Goal: Task Accomplishment & Management: Use online tool/utility

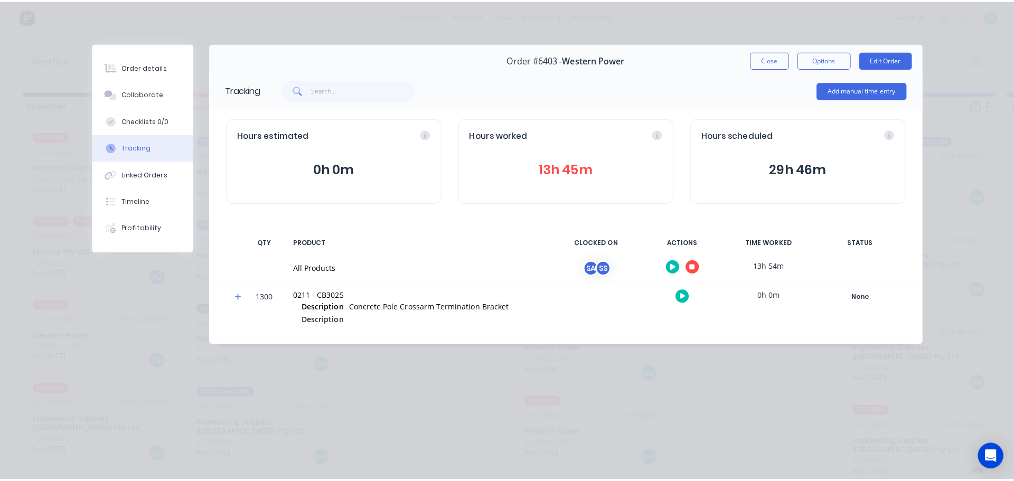
scroll to position [211, 0]
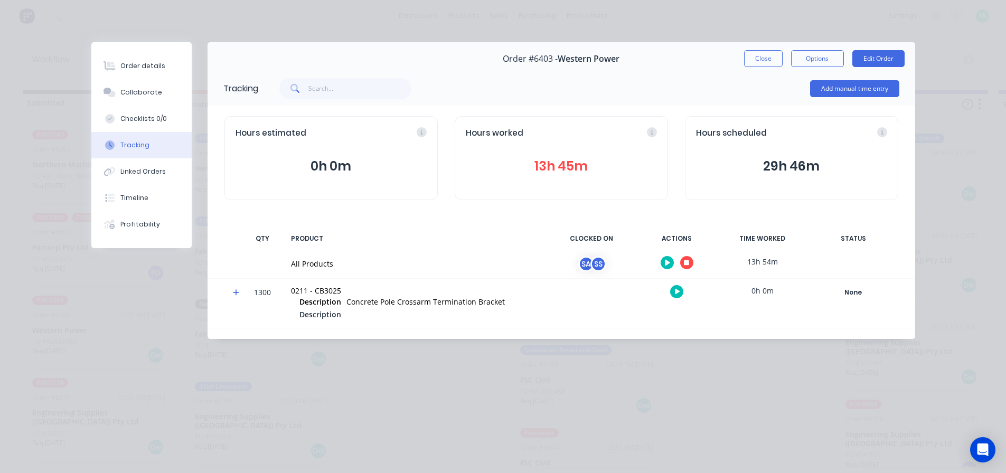
click at [689, 261] on button "button" at bounding box center [686, 262] width 13 height 13
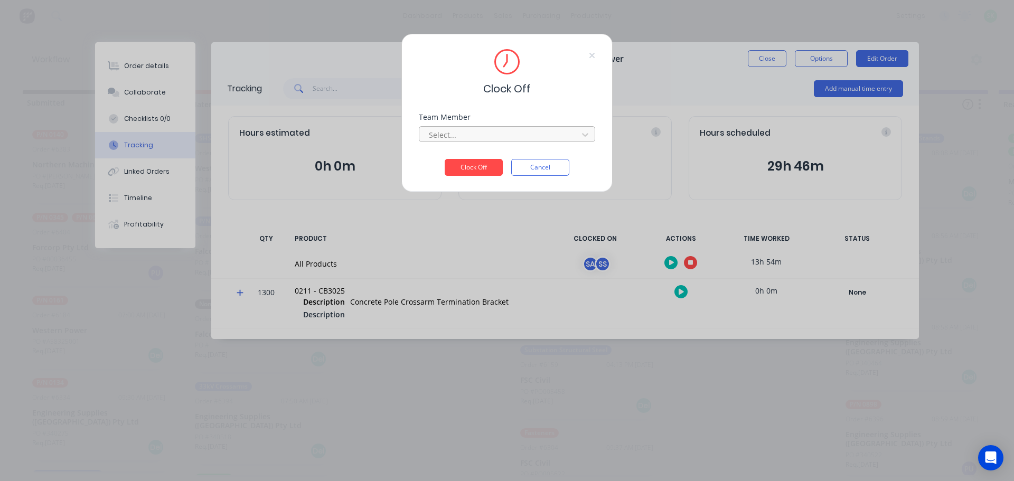
click at [538, 133] on div at bounding box center [500, 134] width 145 height 13
click at [469, 177] on div "[PERSON_NAME]" at bounding box center [507, 178] width 176 height 20
click at [480, 166] on button "Clock Off" at bounding box center [474, 167] width 58 height 17
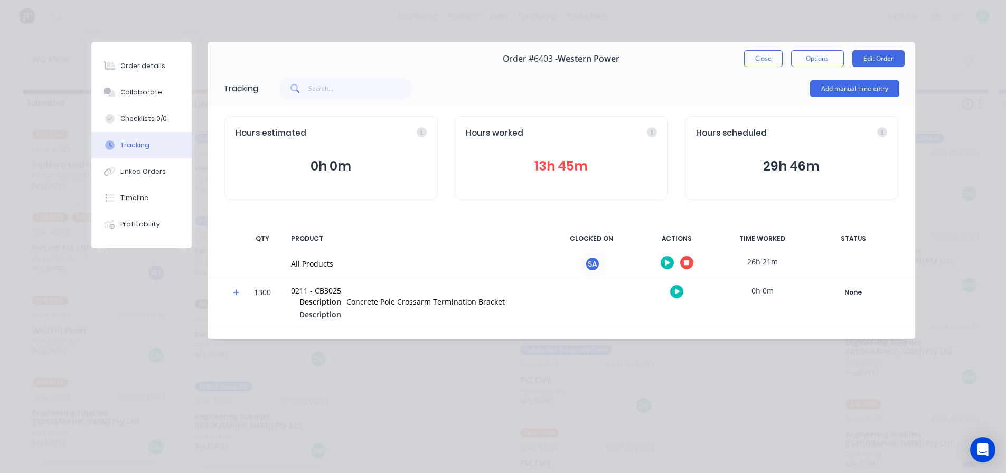
click at [690, 266] on button "button" at bounding box center [686, 262] width 13 height 13
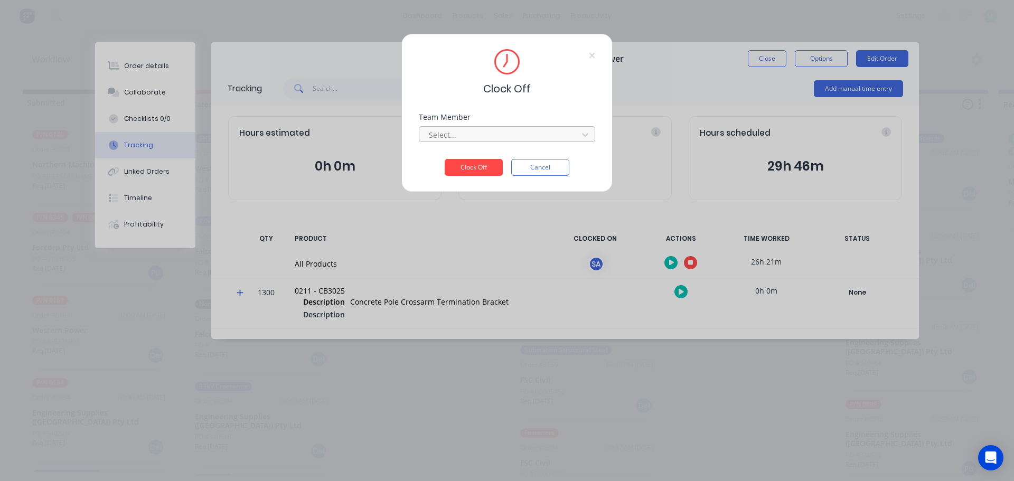
click at [541, 131] on div at bounding box center [500, 134] width 145 height 13
click at [497, 160] on div "[PERSON_NAME]" at bounding box center [507, 158] width 176 height 20
click at [485, 165] on button "Clock Off" at bounding box center [474, 167] width 58 height 17
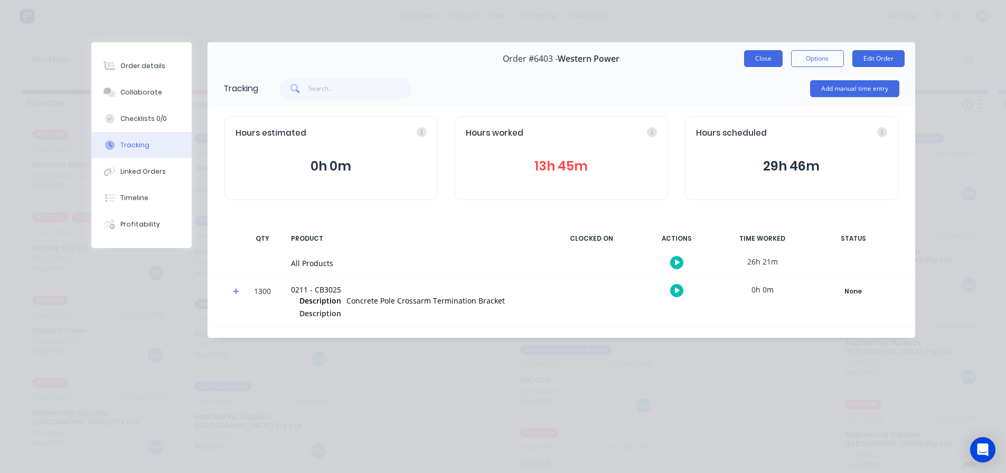
click at [761, 59] on button "Close" at bounding box center [763, 58] width 39 height 17
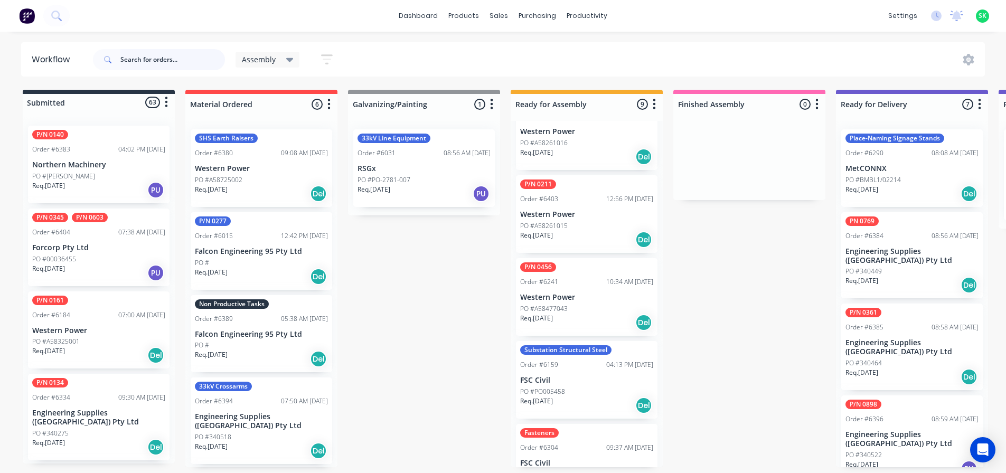
click at [162, 59] on input "text" at bounding box center [172, 59] width 105 height 21
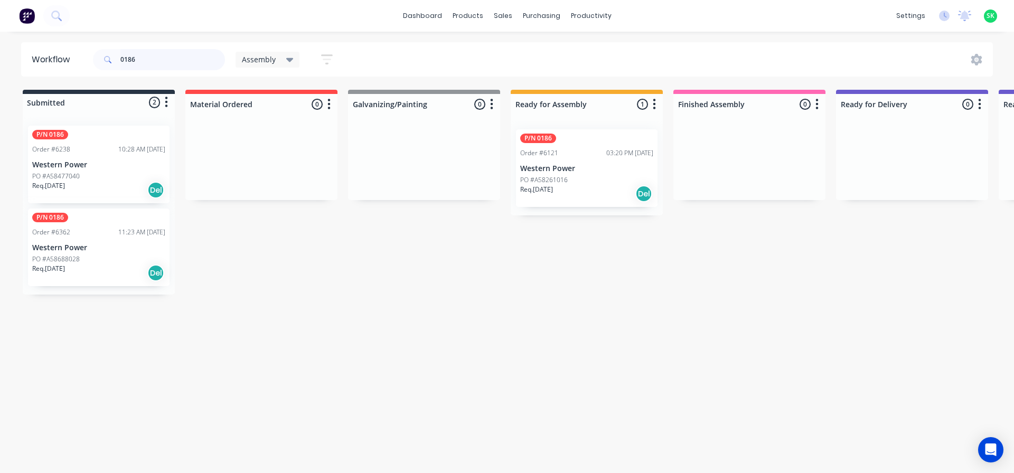
type input "0186"
click at [572, 169] on p "Western Power" at bounding box center [586, 168] width 133 height 9
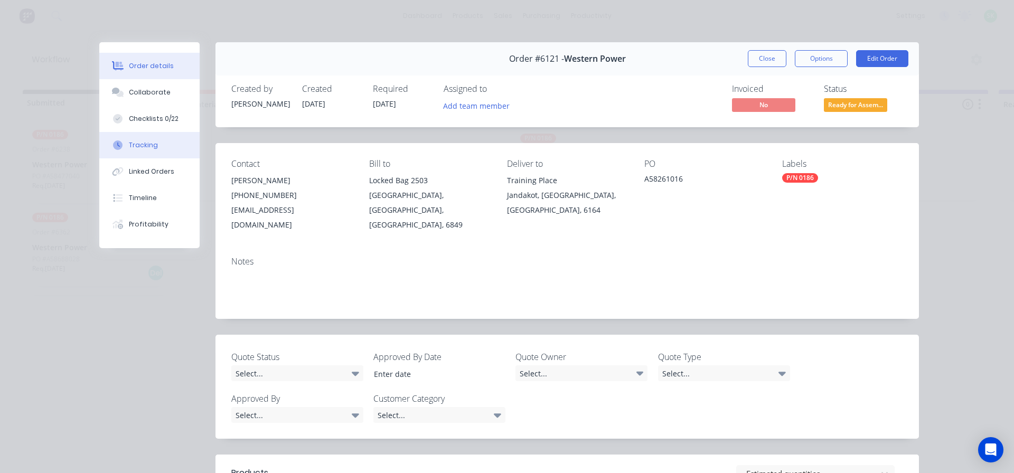
click at [149, 148] on div "Tracking" at bounding box center [143, 145] width 29 height 10
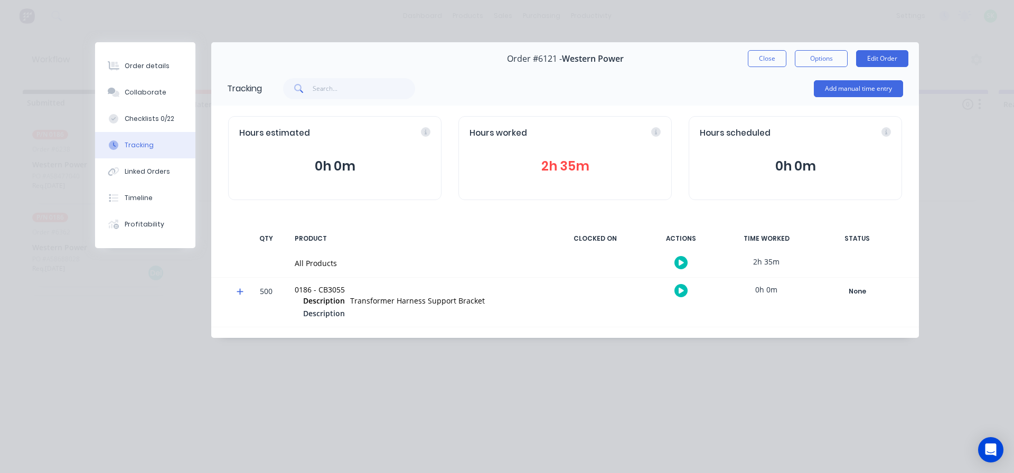
click at [683, 262] on icon "button" at bounding box center [680, 262] width 5 height 7
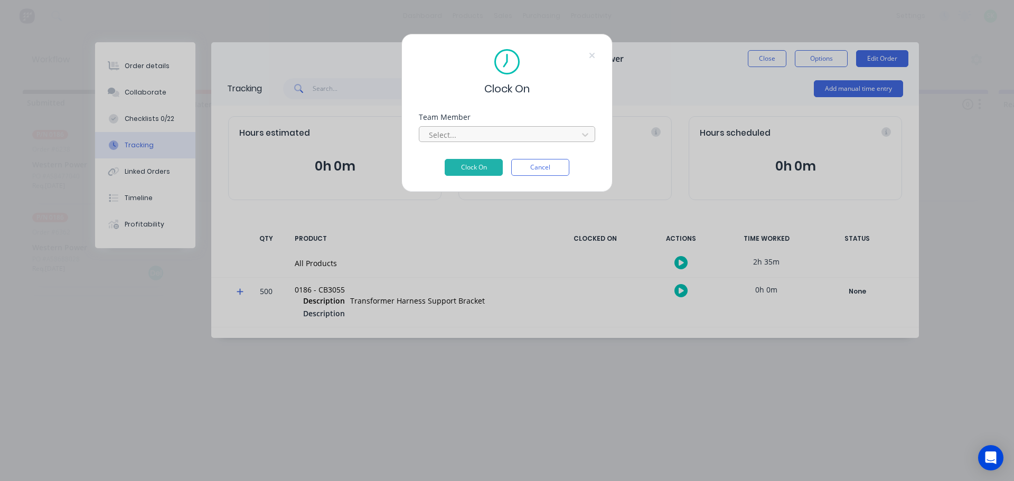
click at [524, 134] on div at bounding box center [500, 134] width 145 height 13
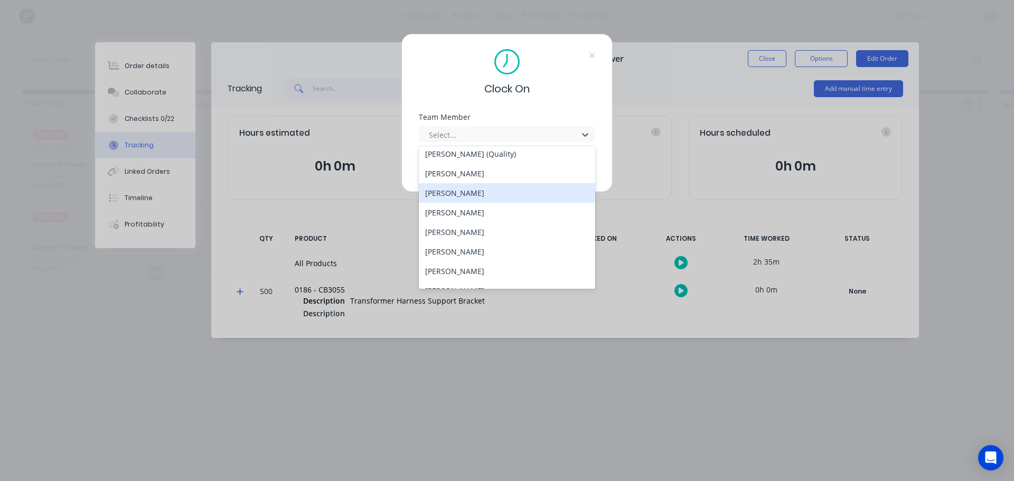
scroll to position [422, 0]
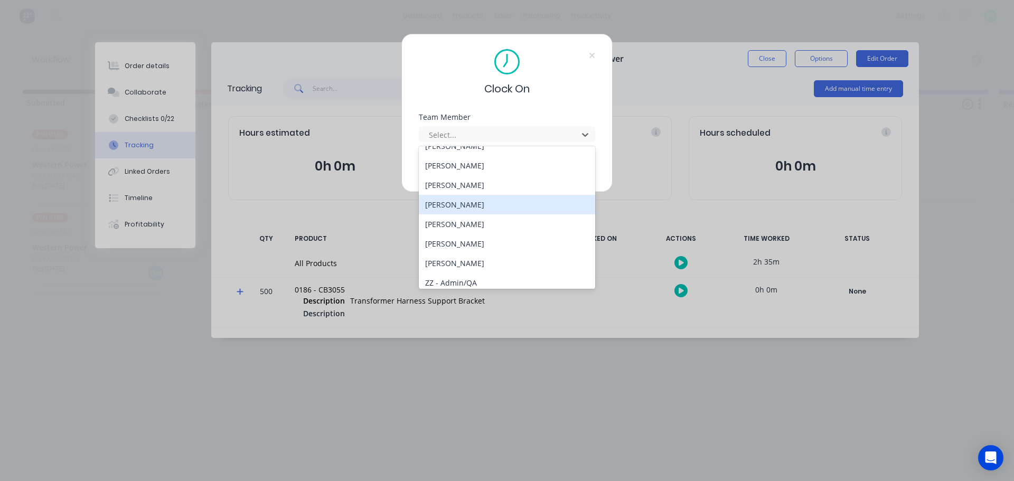
click at [475, 207] on div "[PERSON_NAME]" at bounding box center [507, 205] width 176 height 20
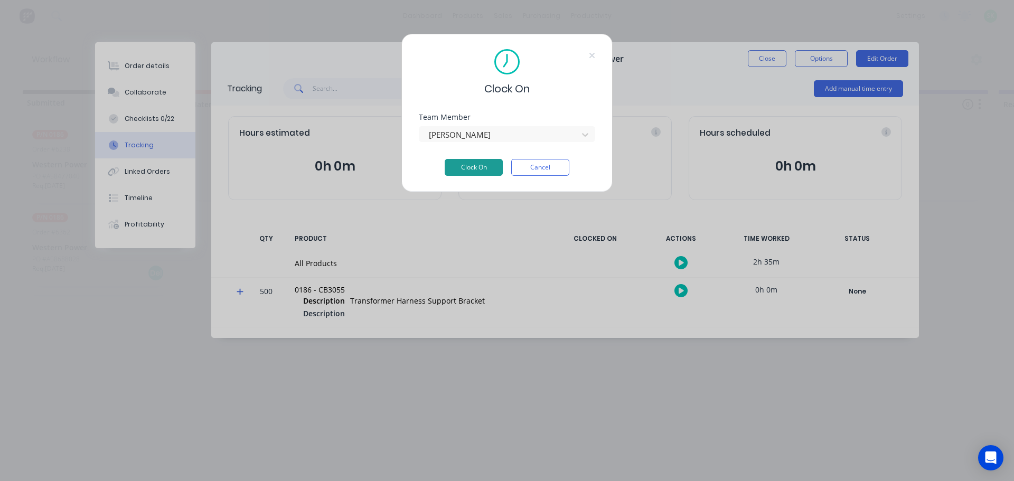
click at [475, 165] on button "Clock On" at bounding box center [474, 167] width 58 height 17
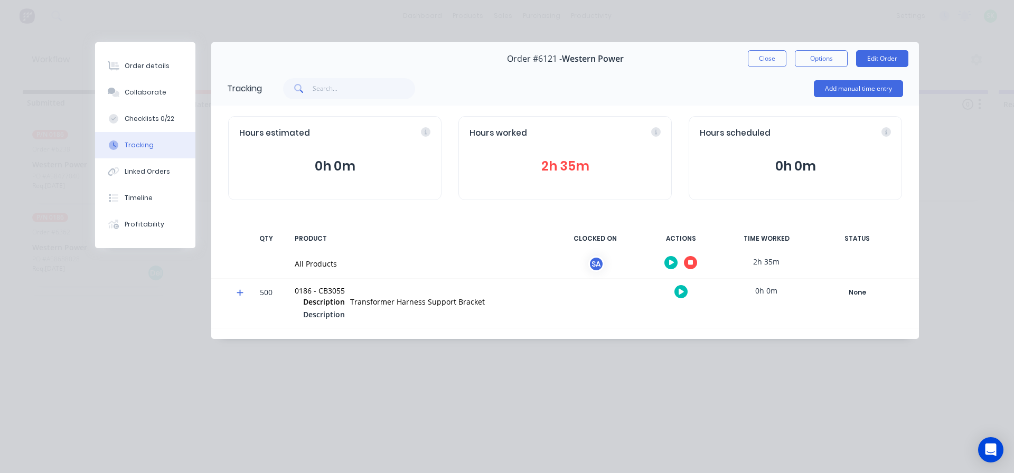
click at [667, 262] on button "button" at bounding box center [670, 262] width 13 height 13
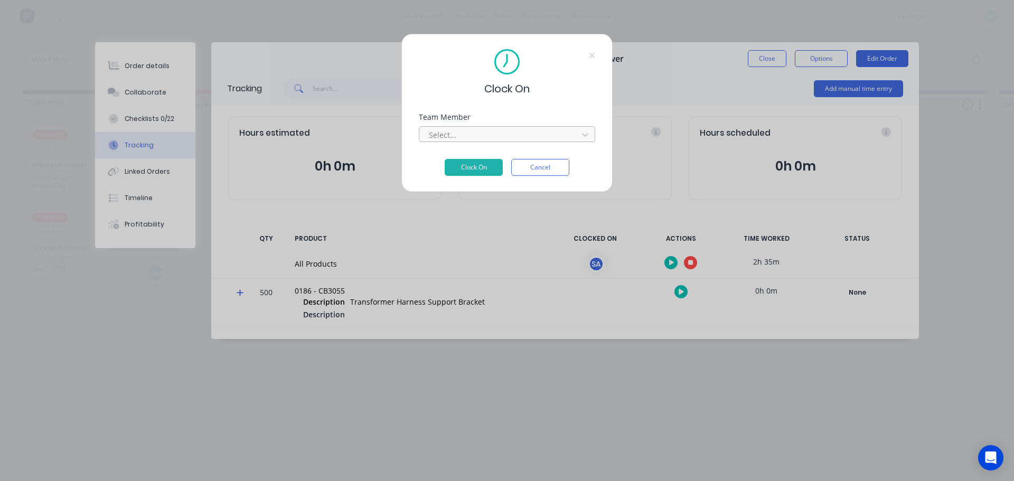
click at [573, 137] on div "Select..." at bounding box center [499, 135] width 151 height 16
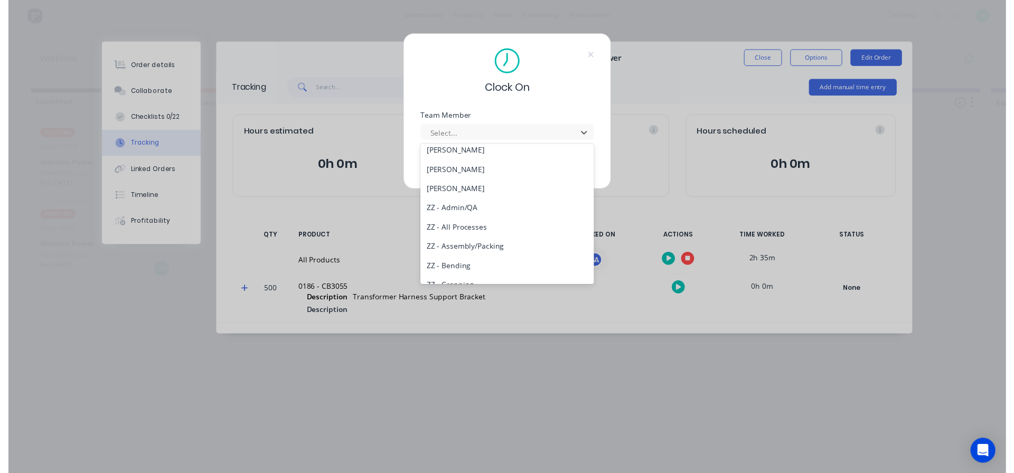
scroll to position [475, 0]
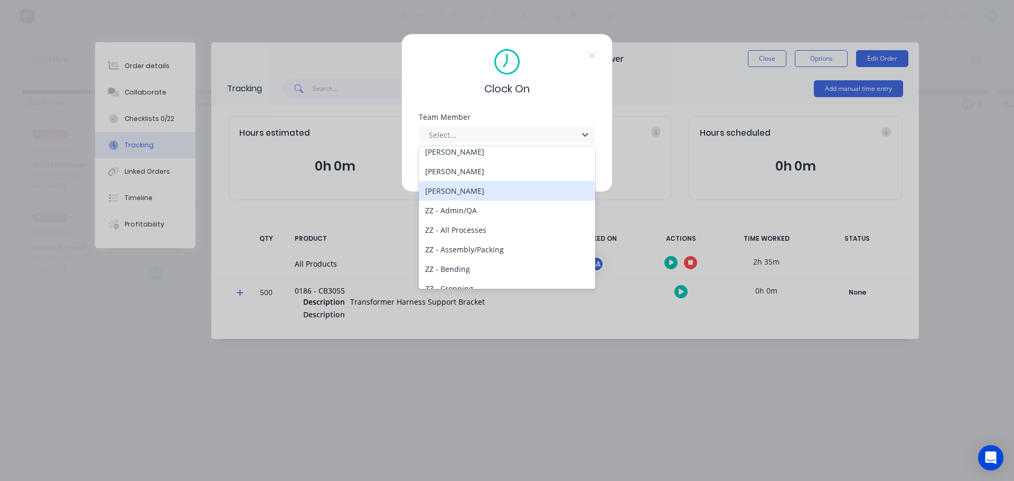
click at [478, 194] on div "[PERSON_NAME]" at bounding box center [507, 191] width 176 height 20
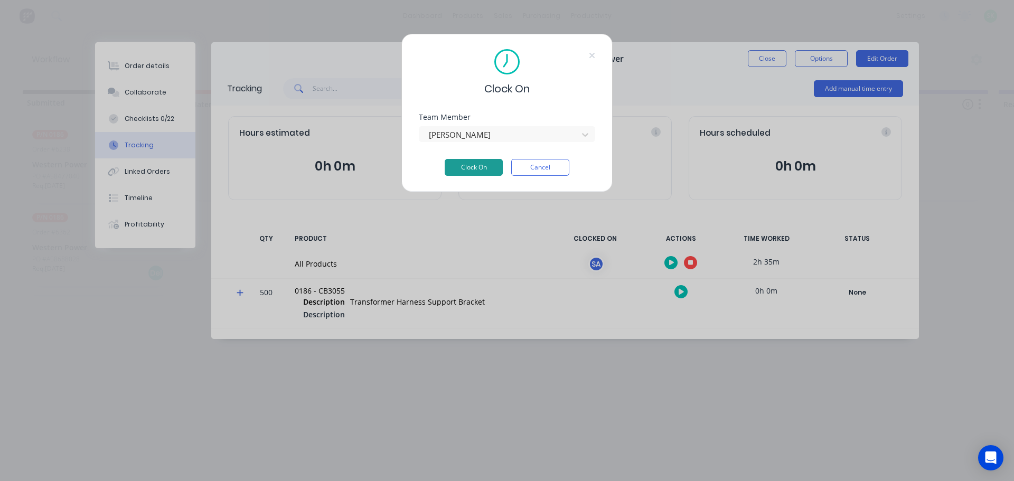
click at [481, 170] on button "Clock On" at bounding box center [474, 167] width 58 height 17
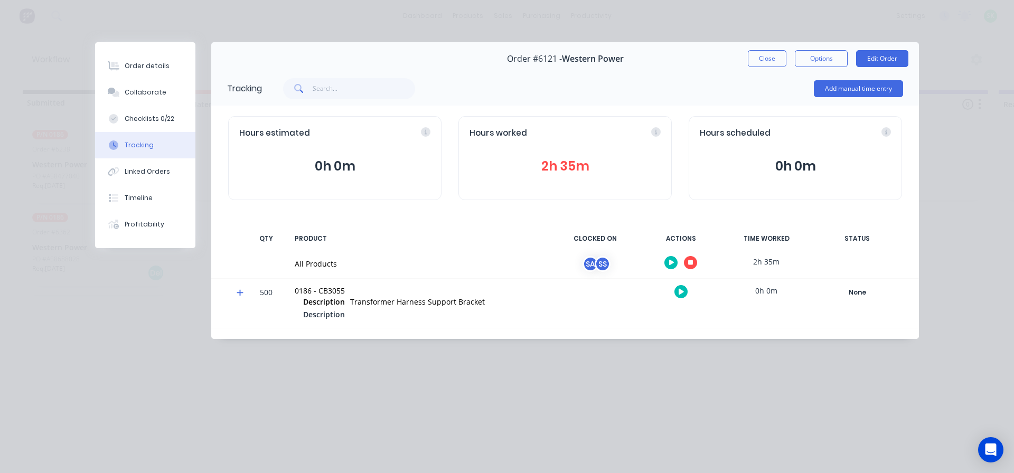
click at [691, 263] on icon "button" at bounding box center [690, 262] width 5 height 5
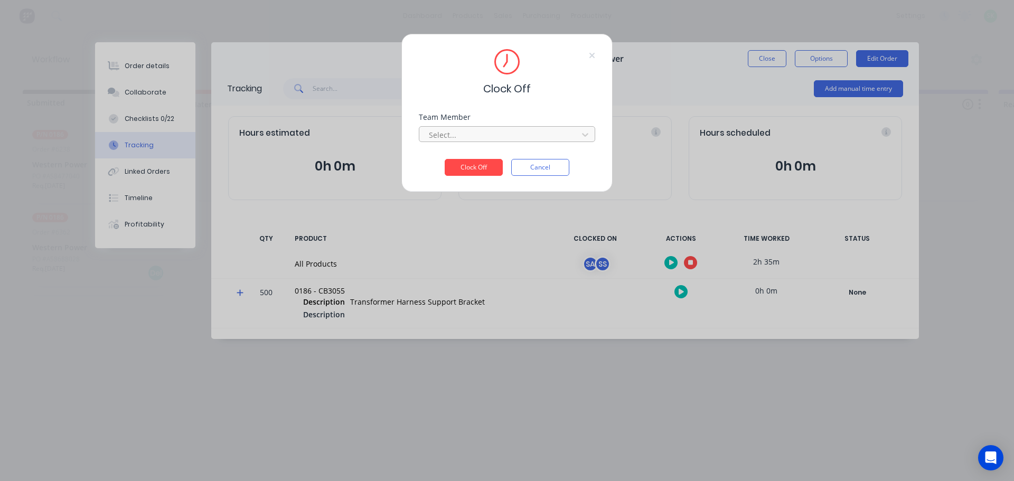
click at [571, 134] on div at bounding box center [500, 134] width 145 height 13
click at [495, 231] on div "Clock Off Team Member 2 results available. Use Up and Down to choose options, p…" at bounding box center [507, 240] width 1014 height 481
click at [540, 168] on button "Cancel" at bounding box center [540, 167] width 58 height 17
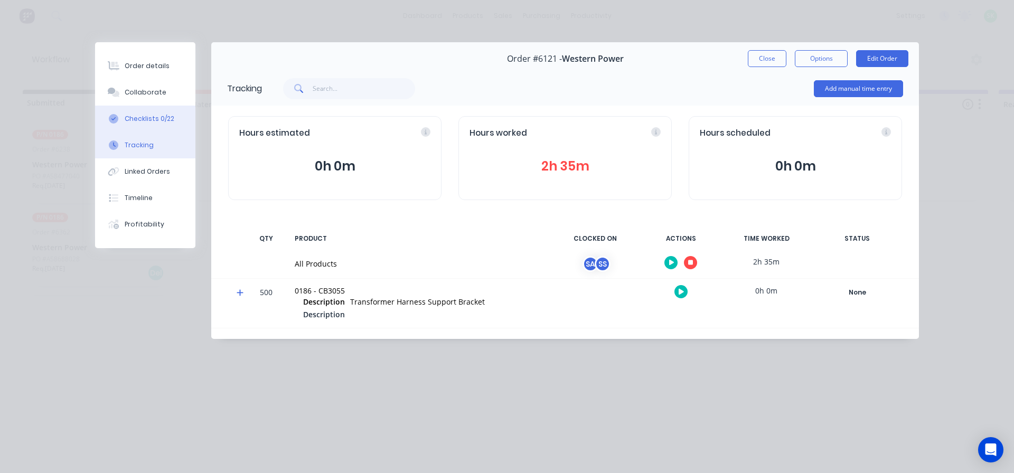
click at [144, 120] on div "Checklists 0/22" at bounding box center [150, 119] width 50 height 10
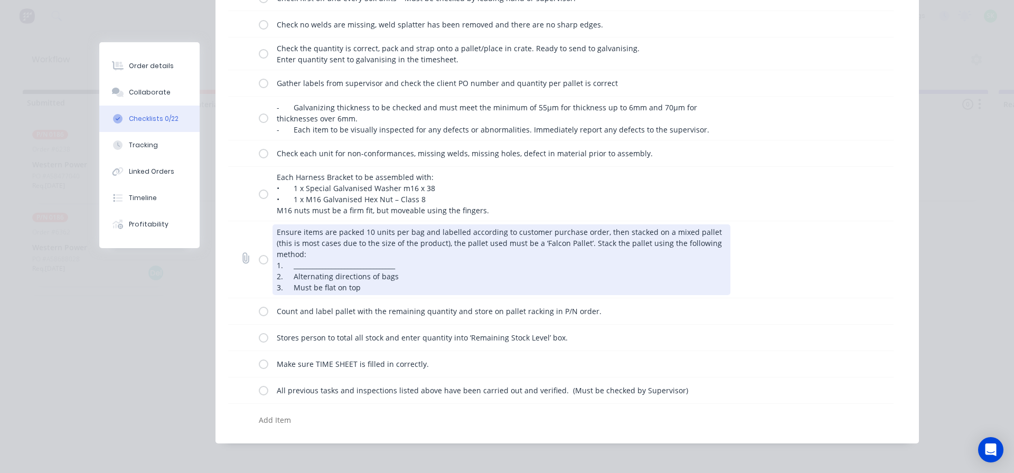
scroll to position [370, 0]
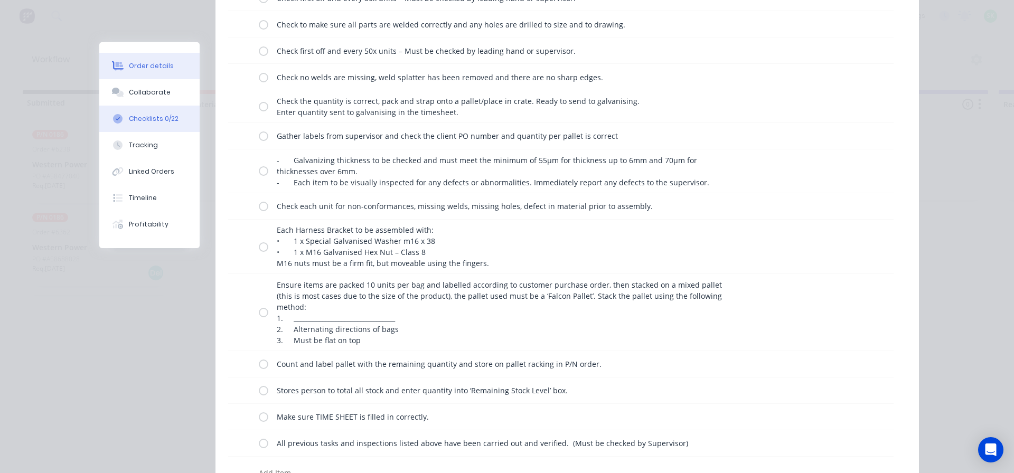
click at [143, 76] on button "Order details" at bounding box center [149, 66] width 100 height 26
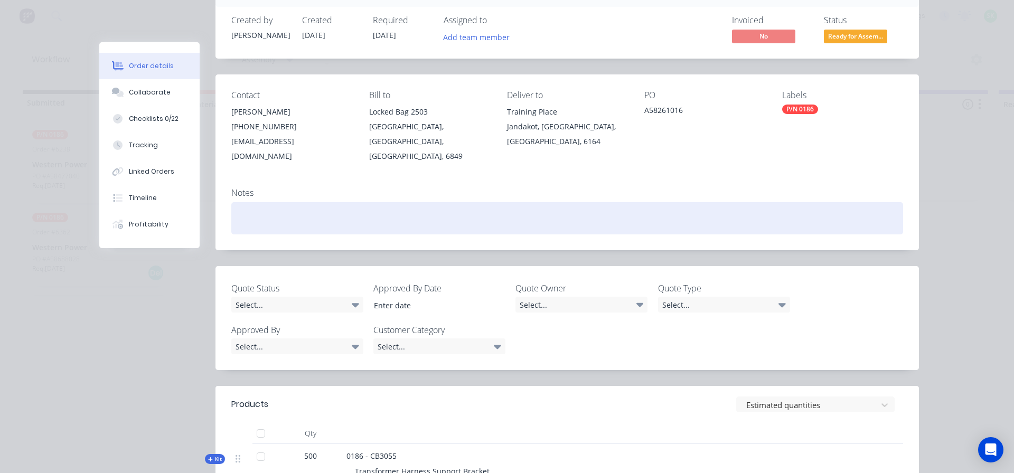
scroll to position [147, 0]
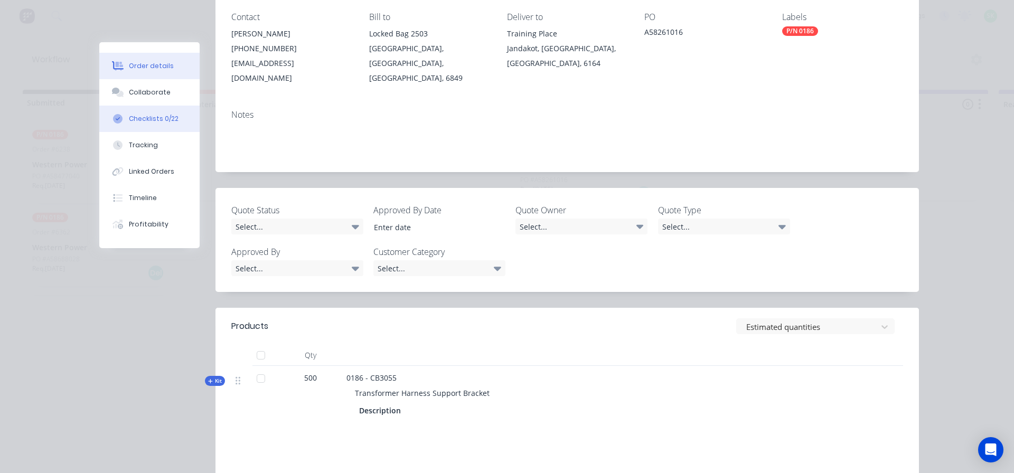
click at [140, 119] on div "Checklists 0/22" at bounding box center [154, 119] width 50 height 10
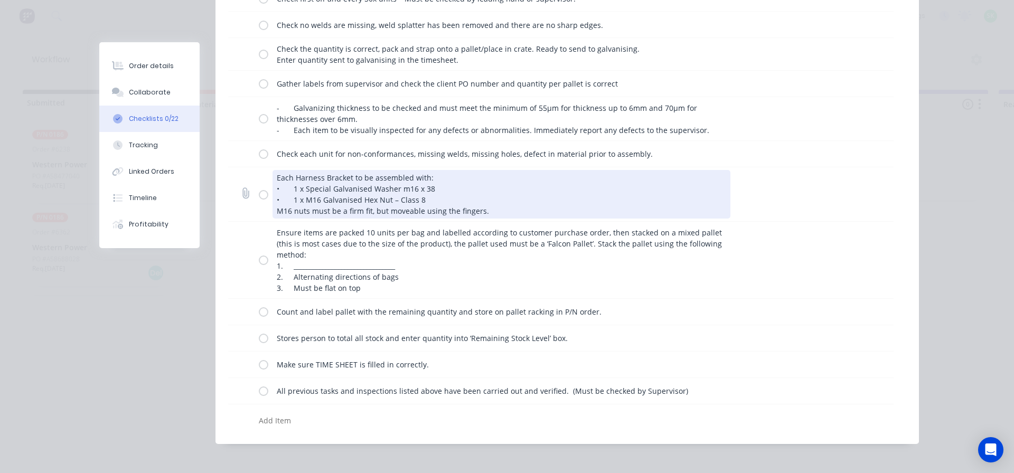
scroll to position [422, 0]
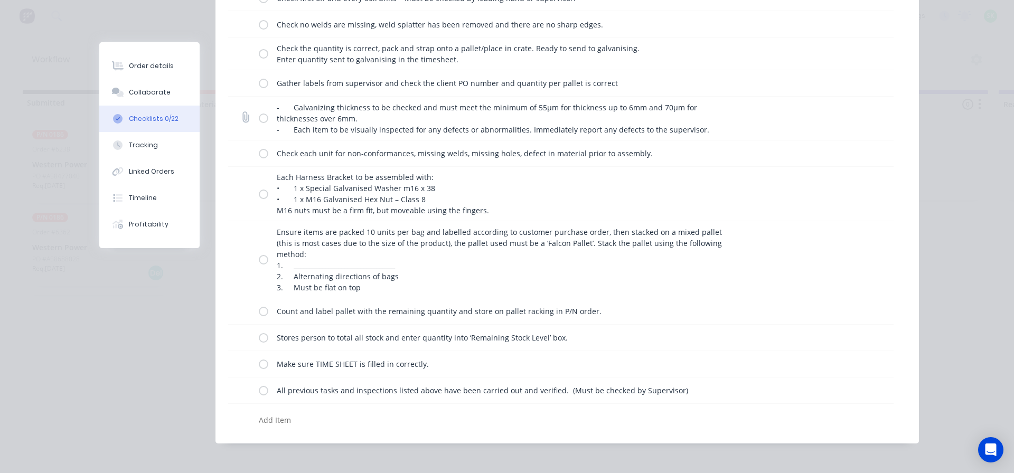
click at [262, 118] on label at bounding box center [264, 117] width 10 height 11
click at [0, 0] on input "checkbox" at bounding box center [0, 0] width 0 height 0
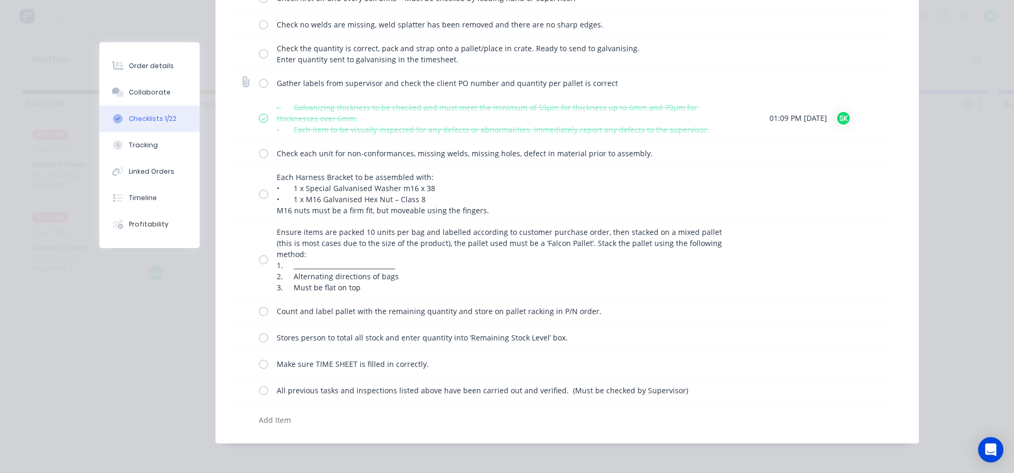
click at [259, 82] on label at bounding box center [264, 83] width 10 height 11
click at [0, 0] on input "checkbox" at bounding box center [0, 0] width 0 height 0
type textarea "x"
